Goal: Information Seeking & Learning: Learn about a topic

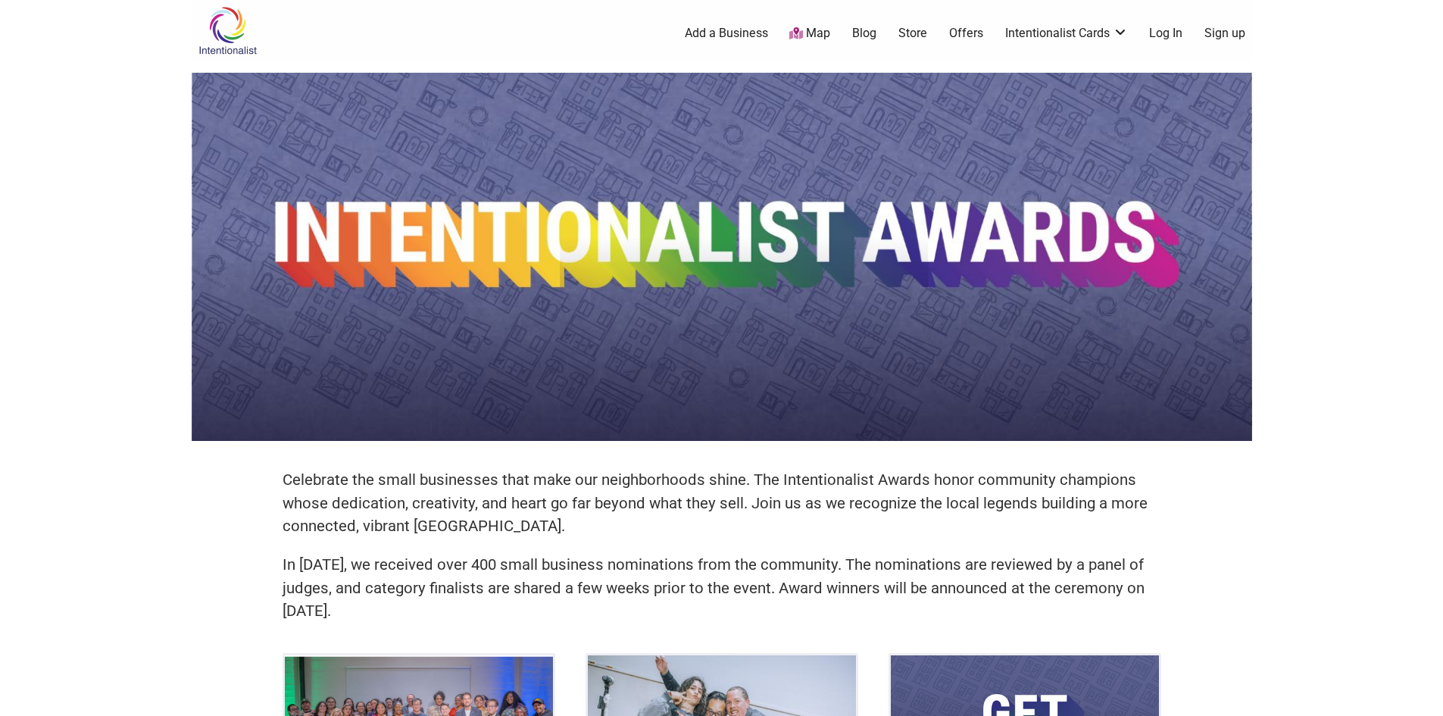
drag, startPoint x: 252, startPoint y: 483, endPoint x: 489, endPoint y: 613, distance: 269.5
copy div "Celebrate the small businesses that make our neighborhoods shine. The Intention…"
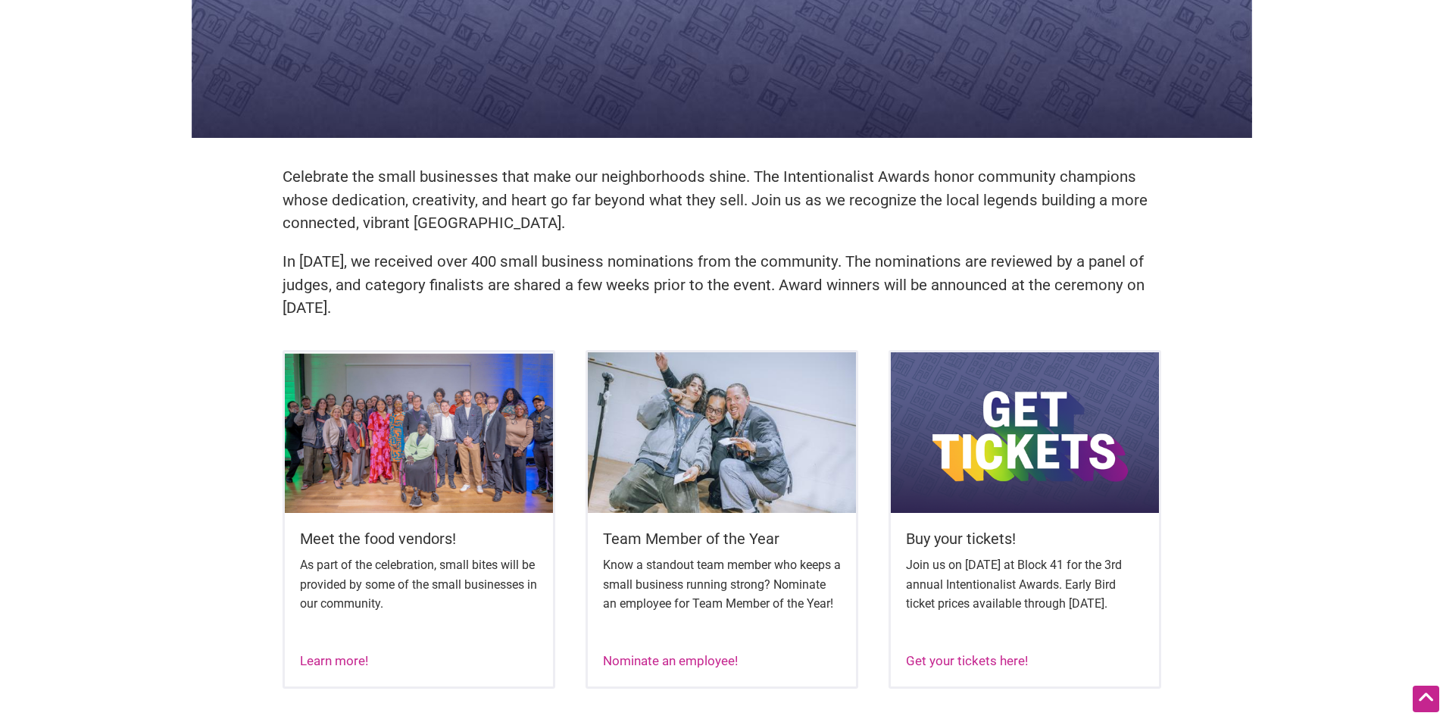
scroll to position [606, 0]
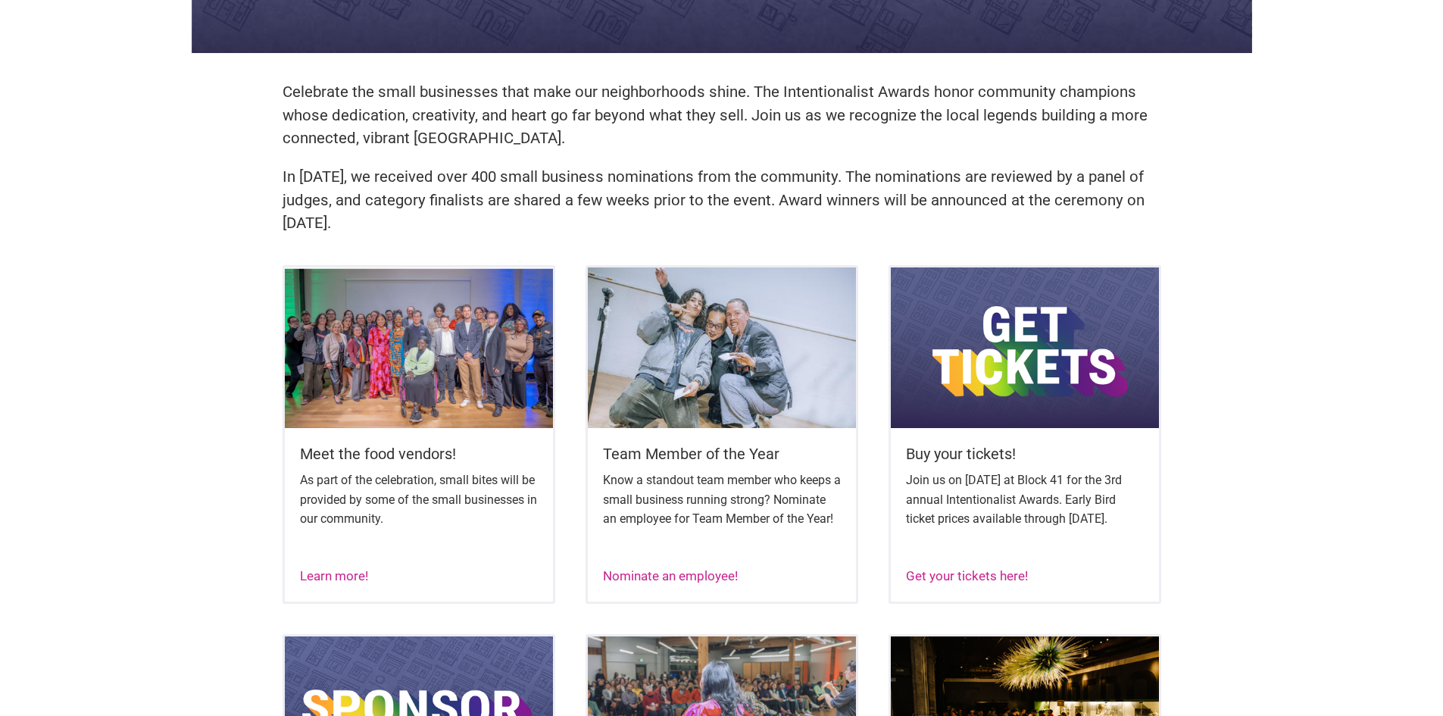
scroll to position [455, 0]
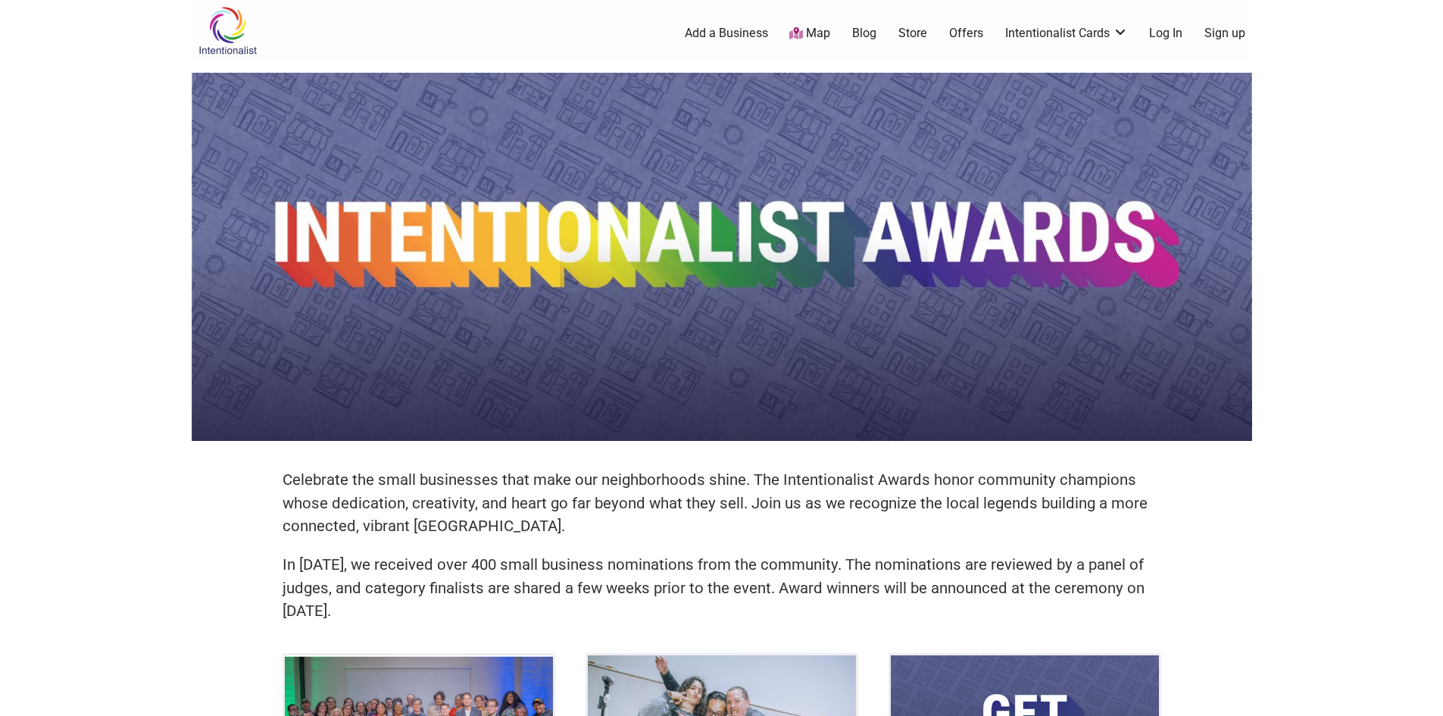
click at [230, 32] on img at bounding box center [228, 30] width 72 height 49
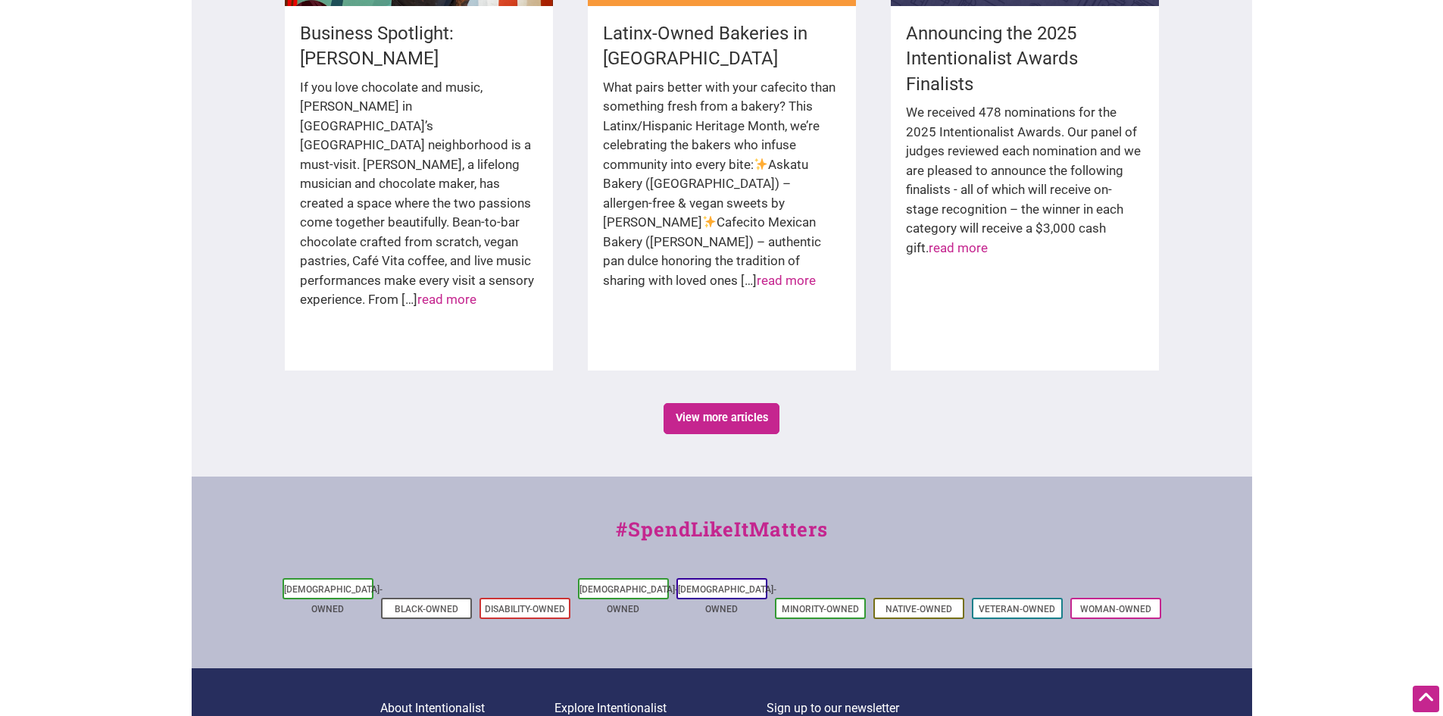
scroll to position [2513, 0]
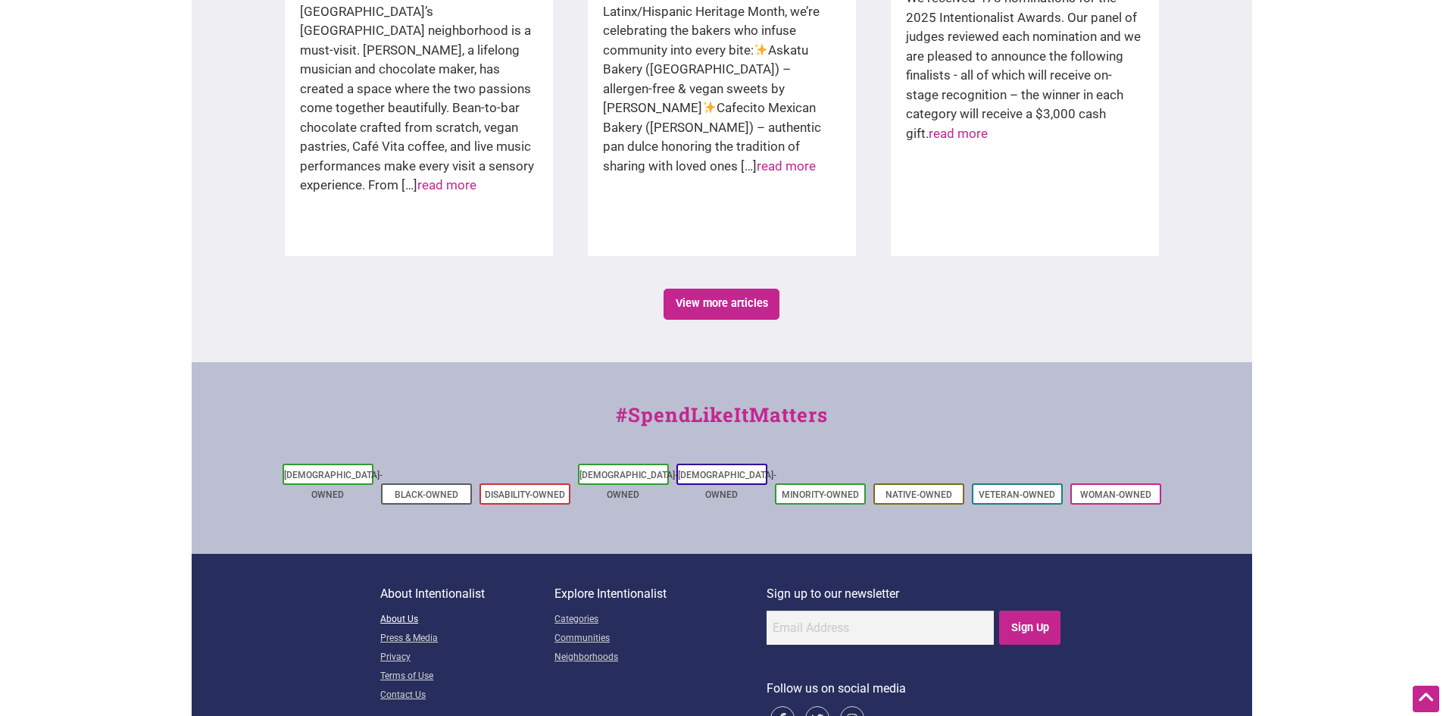
click at [404, 611] on link "About Us" at bounding box center [467, 620] width 174 height 19
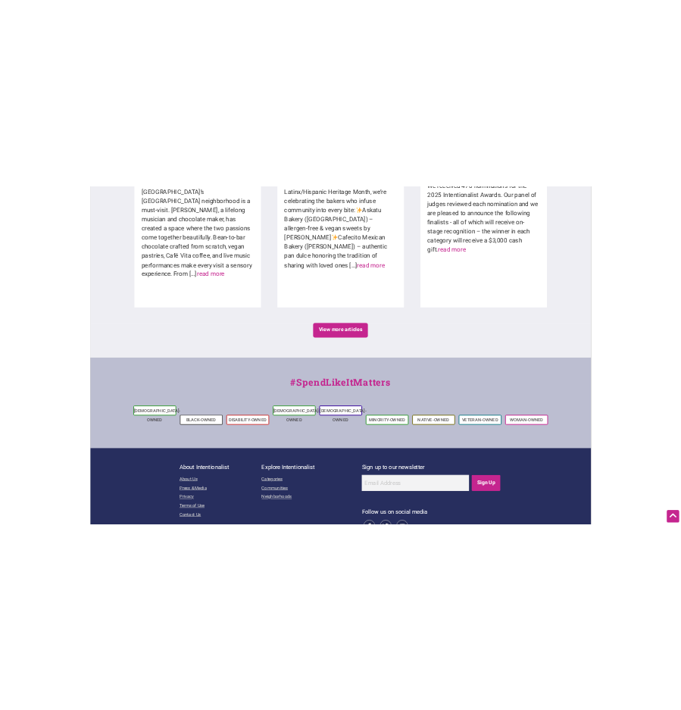
scroll to position [2530, 0]
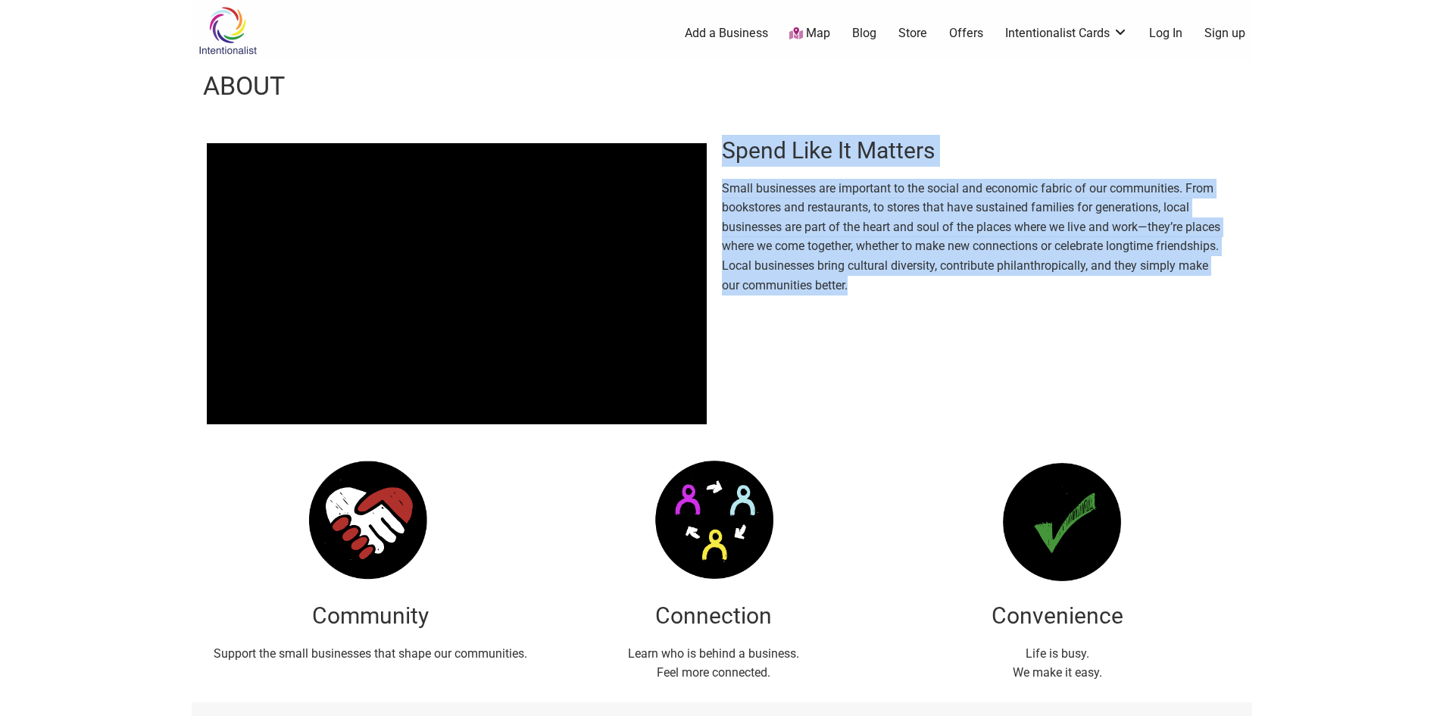
drag, startPoint x: 724, startPoint y: 152, endPoint x: 923, endPoint y: 289, distance: 241.9
click at [923, 289] on div "Spend Like It Matters Small businesses are important to the social and economic…" at bounding box center [979, 209] width 515 height 195
copy div "Spend Like It Matters Small businesses are important to the social and economic…"
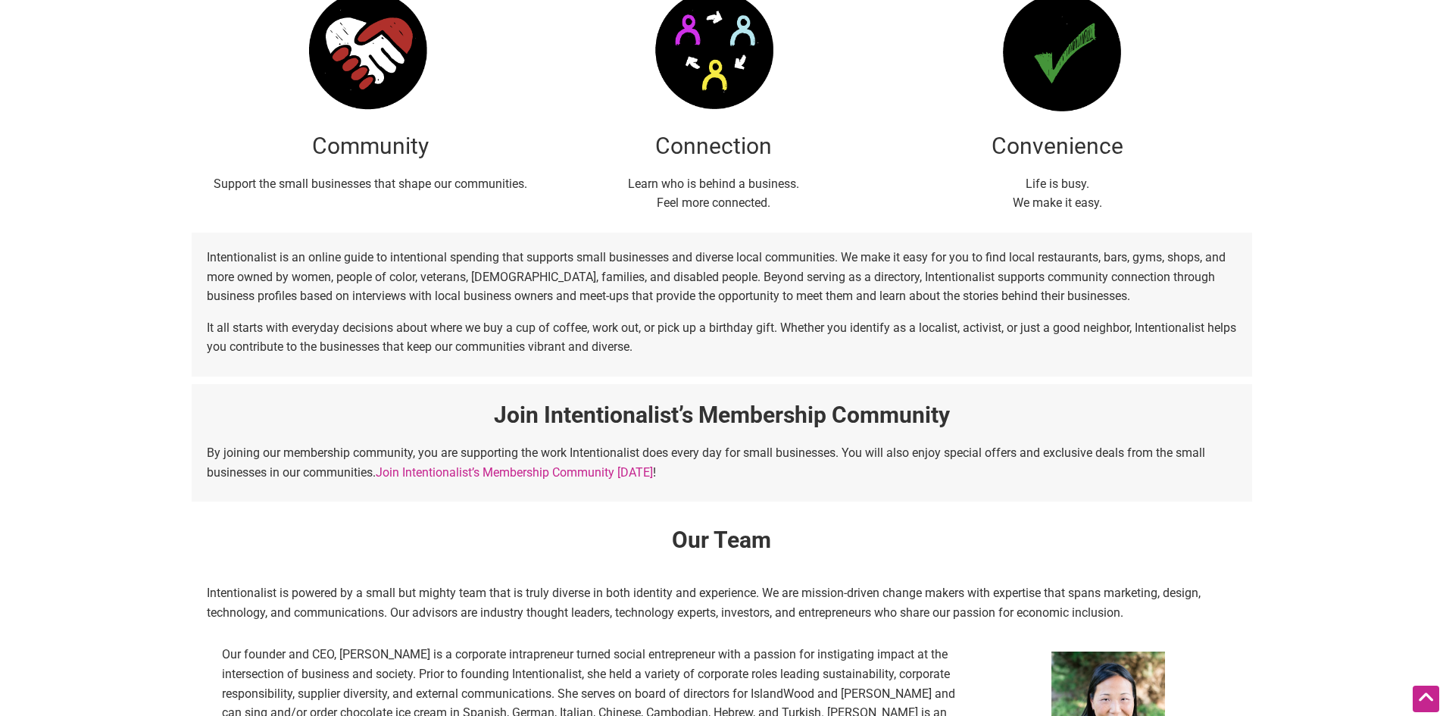
scroll to position [455, 0]
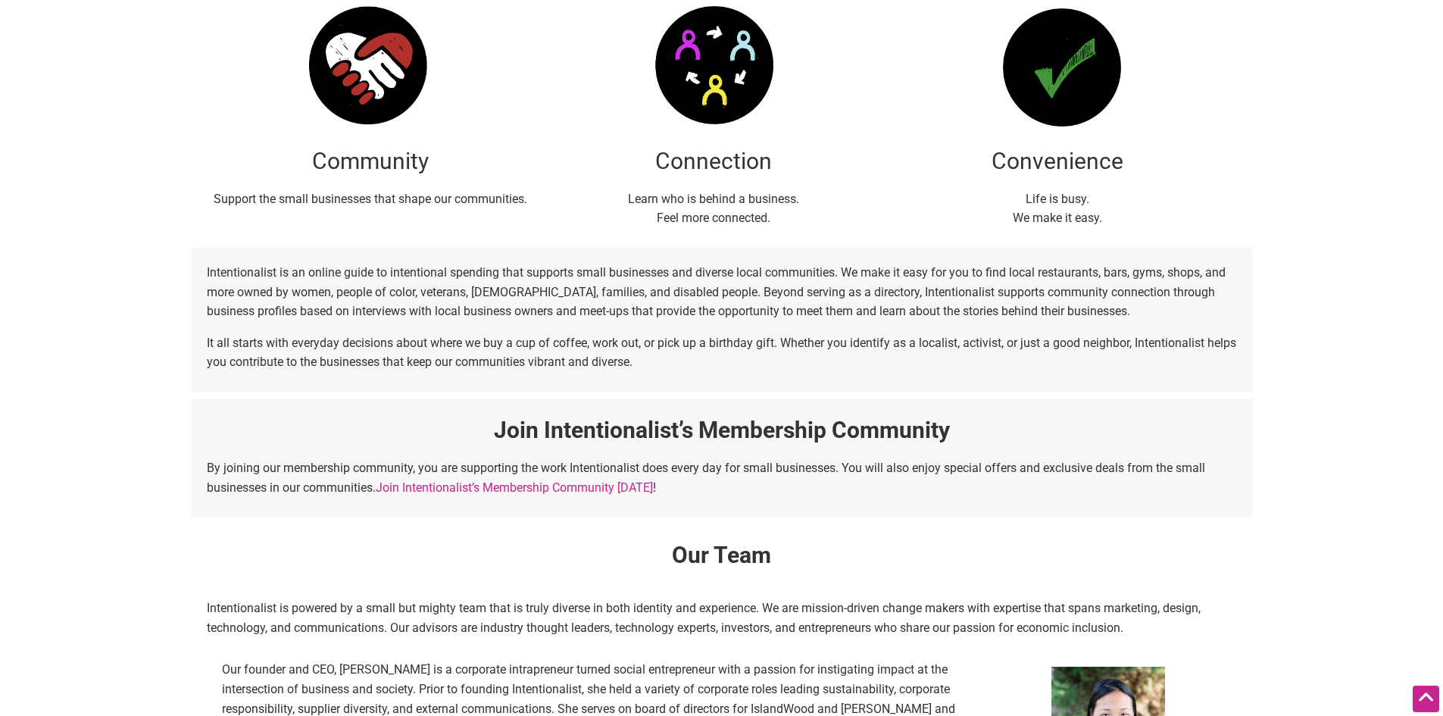
click at [889, 302] on p "Intentionalist is an online guide to intentional spending that supports small b…" at bounding box center [722, 292] width 1030 height 58
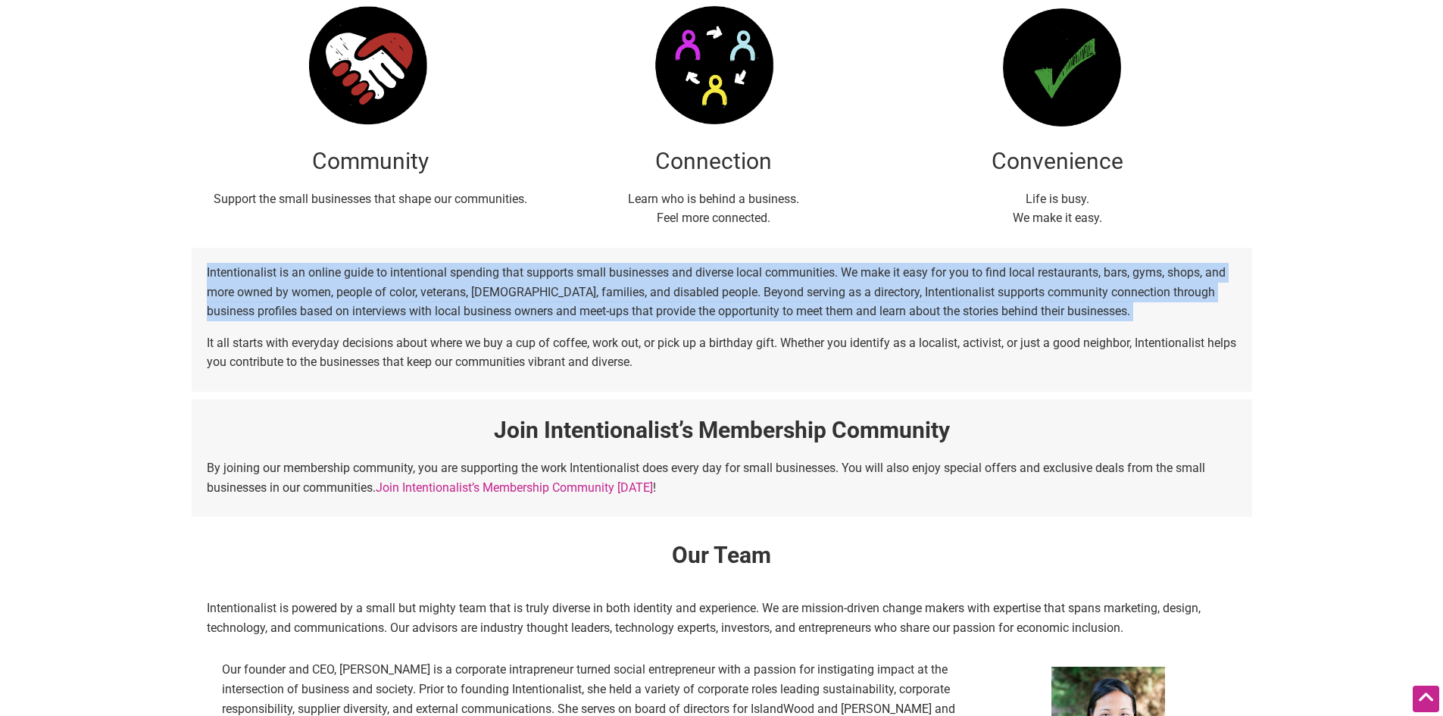
click at [889, 302] on p "Intentionalist is an online guide to intentional spending that supports small b…" at bounding box center [722, 292] width 1030 height 58
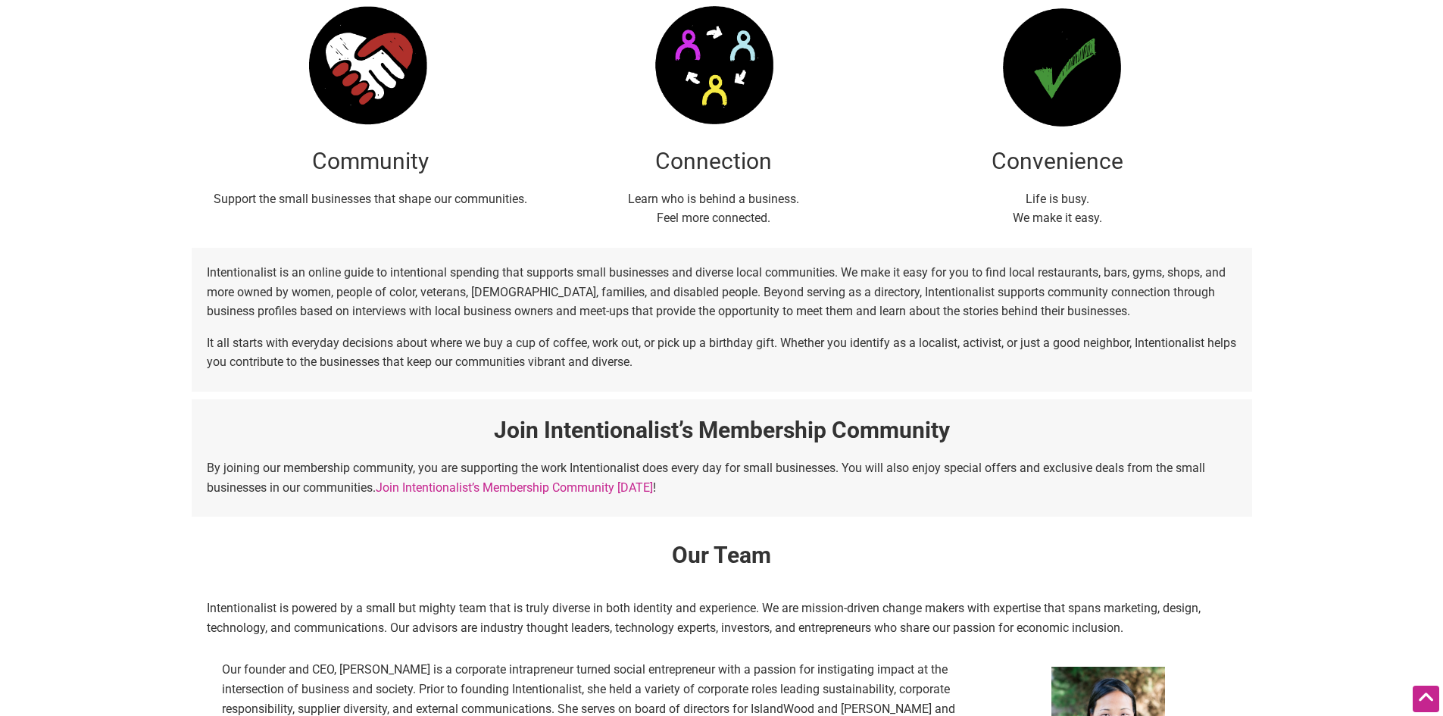
click at [905, 333] on p "It all starts with everyday decisions about where we buy a cup of coffee, work …" at bounding box center [722, 352] width 1030 height 39
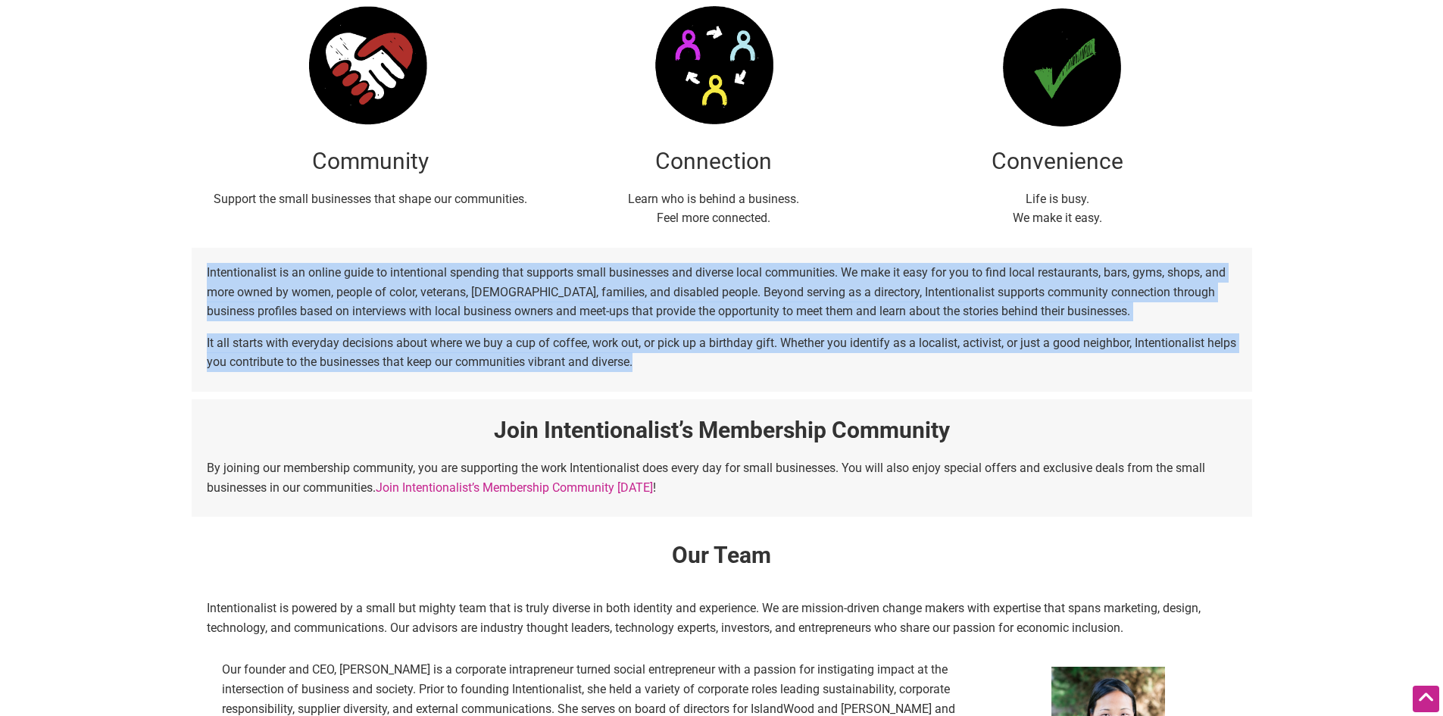
drag, startPoint x: 817, startPoint y: 374, endPoint x: 192, endPoint y: 274, distance: 632.2
click at [192, 274] on div "Intentionalist is an online guide to intentional spending that supports small b…" at bounding box center [722, 320] width 1061 height 144
copy div "Intentionalist is an online guide to intentional spending that supports small b…"
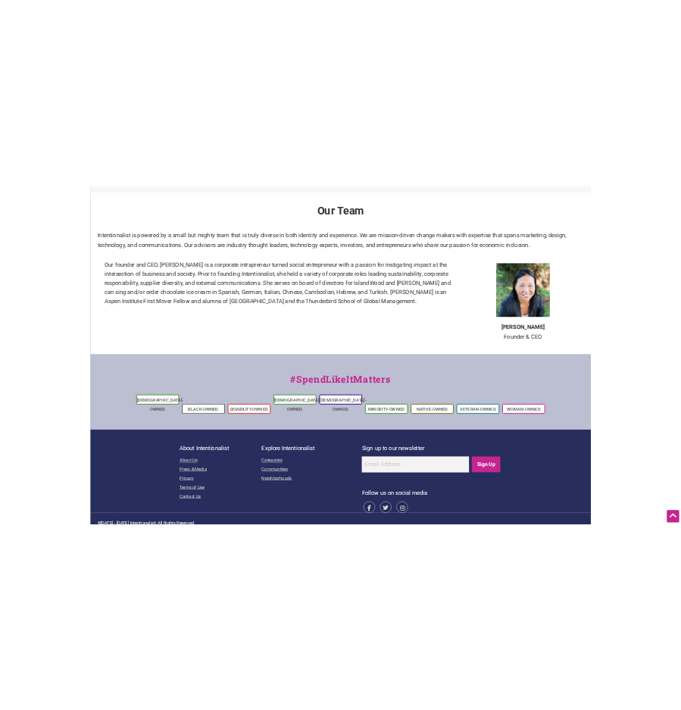
scroll to position [911, 0]
